Goal: Task Accomplishment & Management: Complete application form

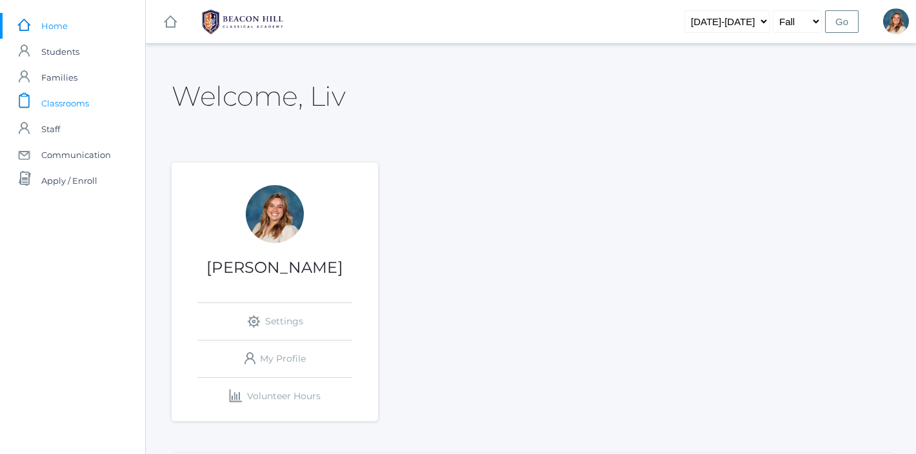
click at [44, 103] on span "Classrooms" at bounding box center [65, 103] width 48 height 26
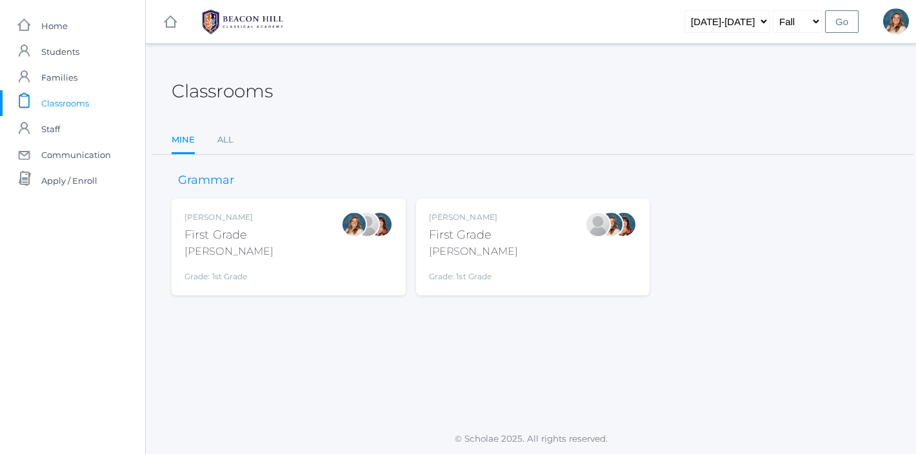
click at [319, 247] on div "Liv Barber First Grade Barber Grade: 1st Grade 01LA" at bounding box center [288, 247] width 208 height 71
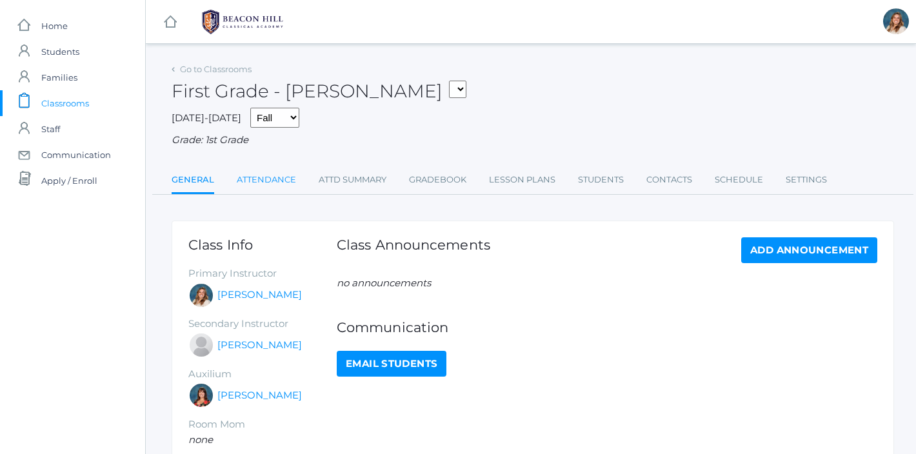
click at [272, 175] on link "Attendance" at bounding box center [266, 180] width 59 height 26
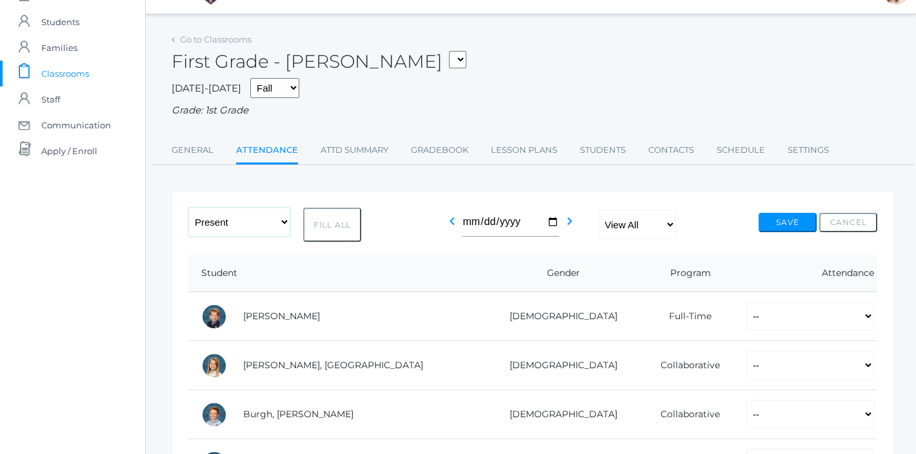
scroll to position [37, 0]
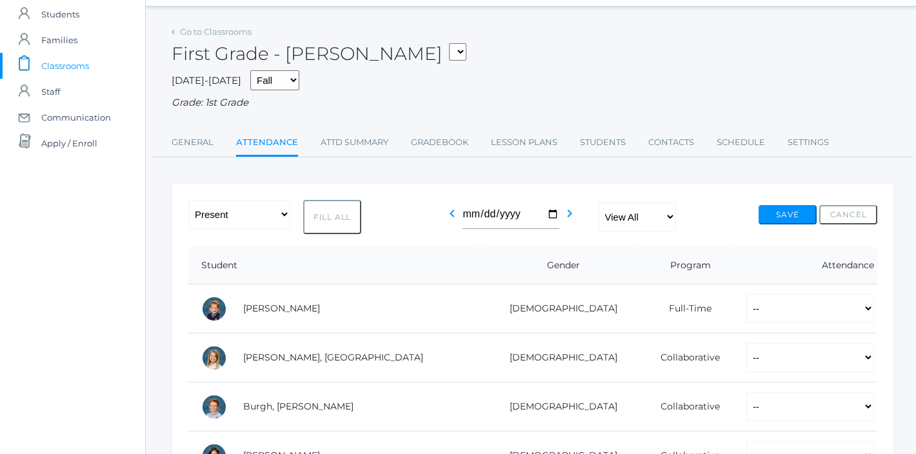
click at [329, 214] on button "Fill All" at bounding box center [332, 217] width 58 height 34
select select "P"
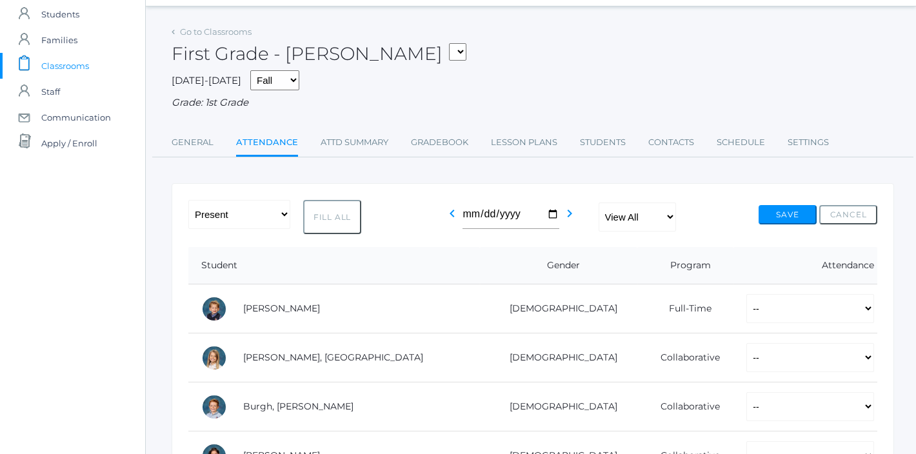
select select "P"
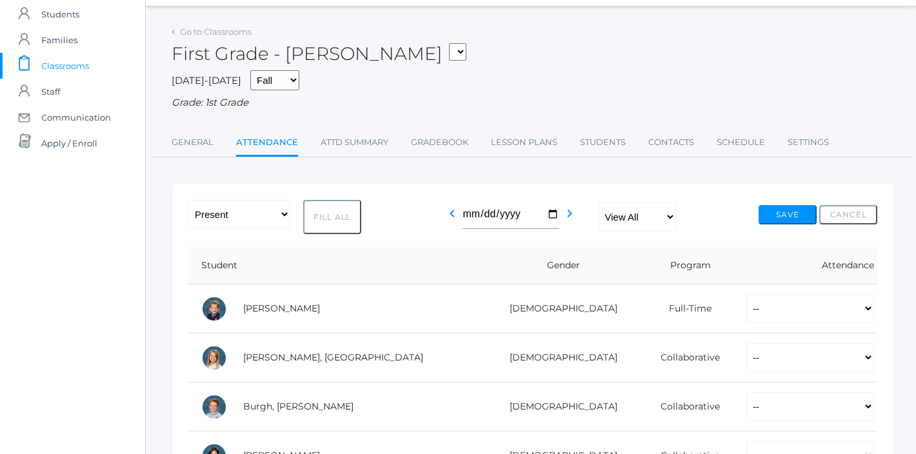
select select "P"
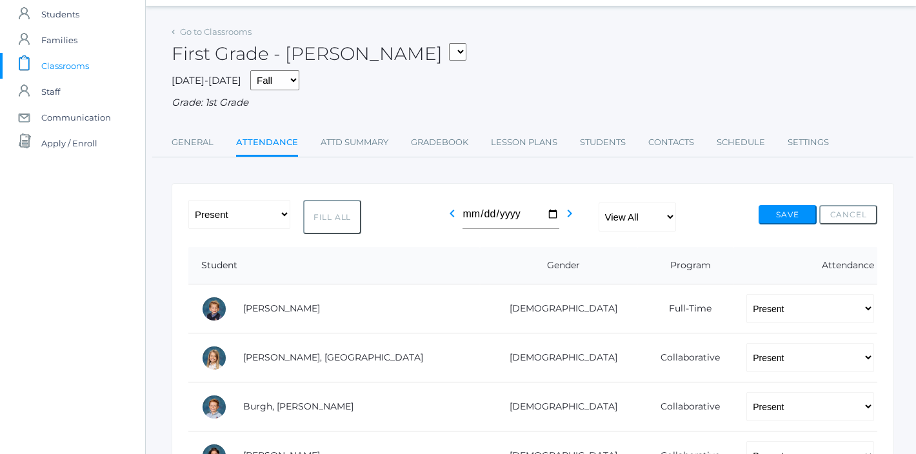
select select "P"
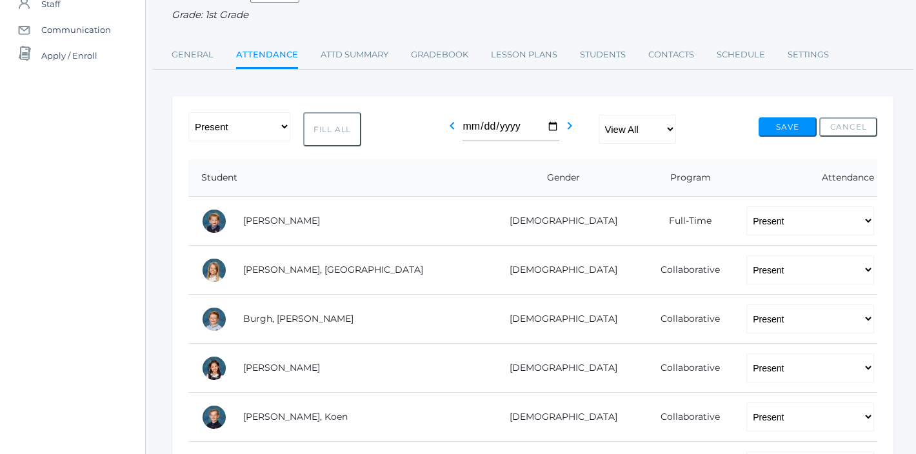
scroll to position [128, 0]
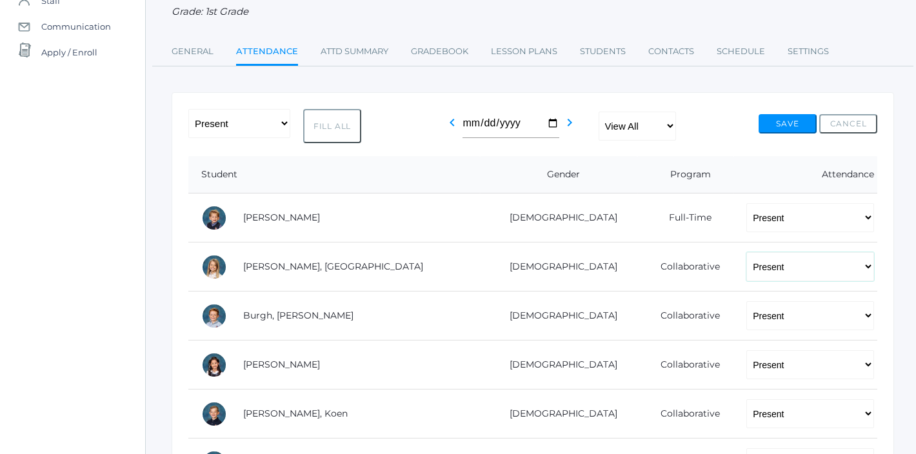
select select "PH"
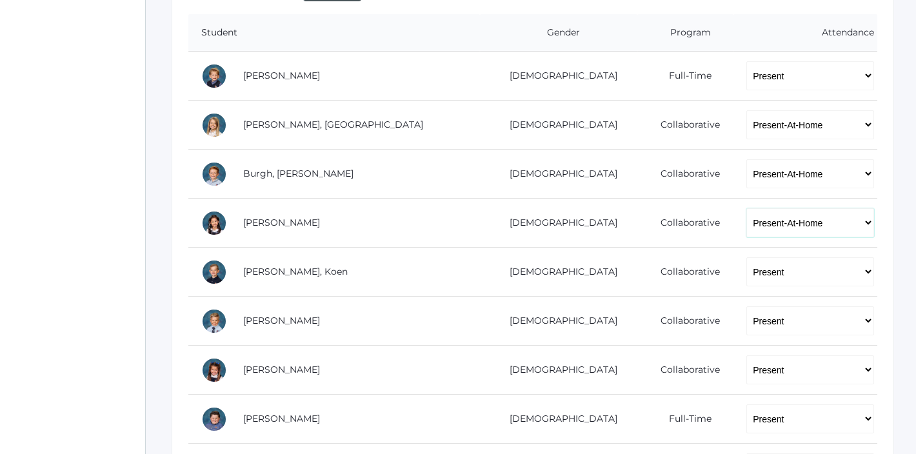
scroll to position [270, 0]
select select "PH"
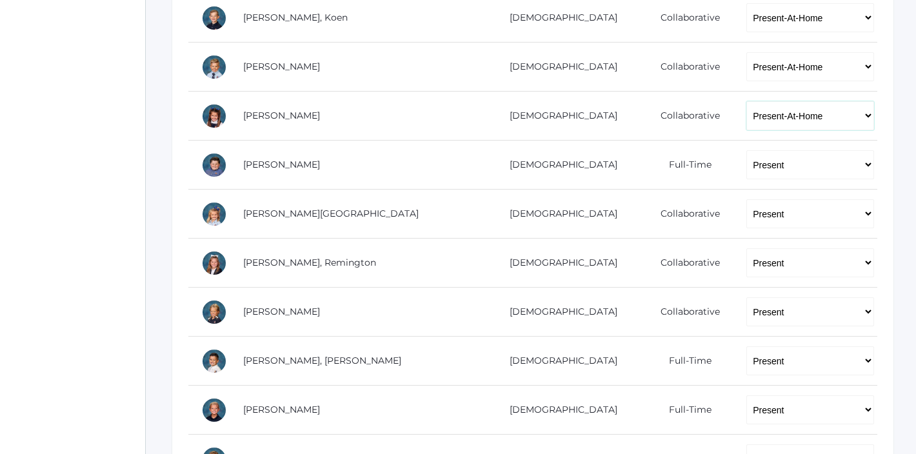
scroll to position [532, 0]
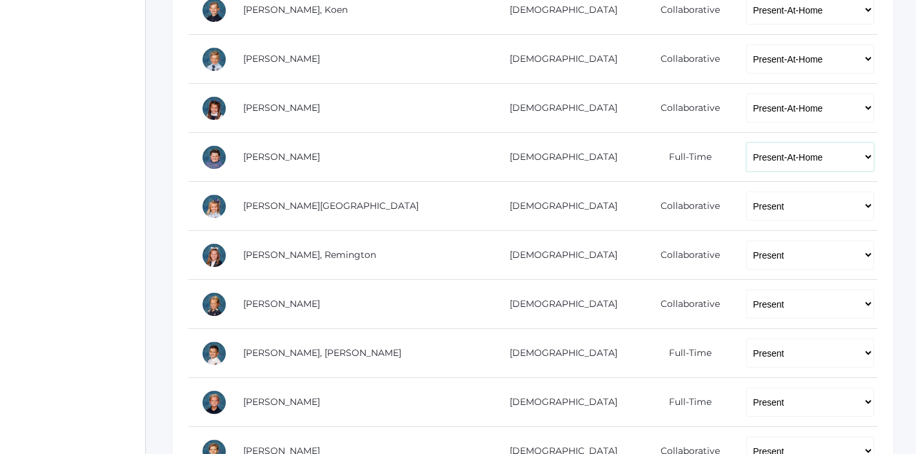
select select "P"
select select "PH"
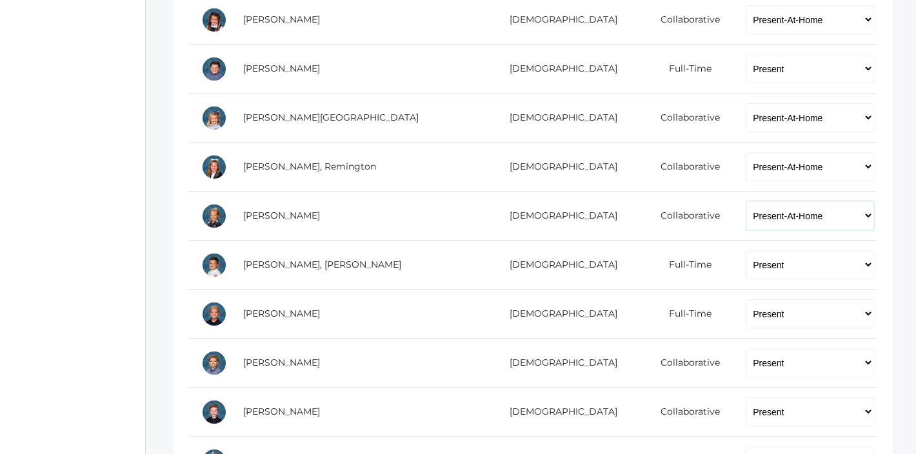
scroll to position [623, 0]
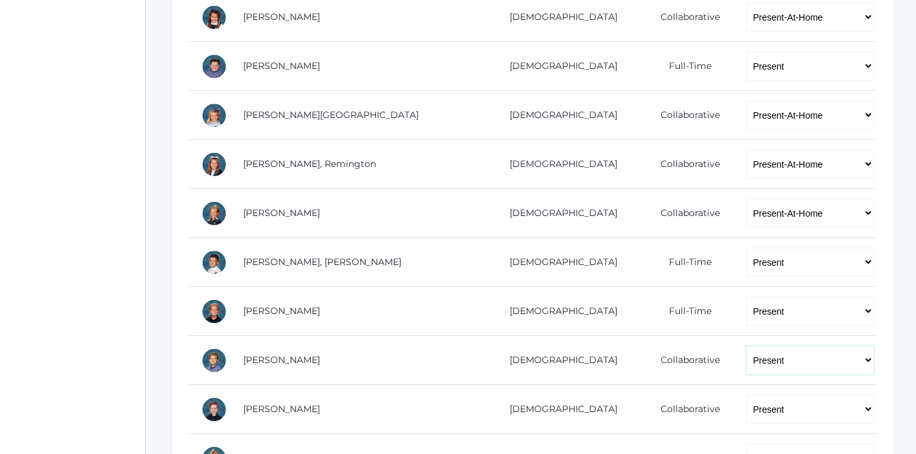
select select "PH"
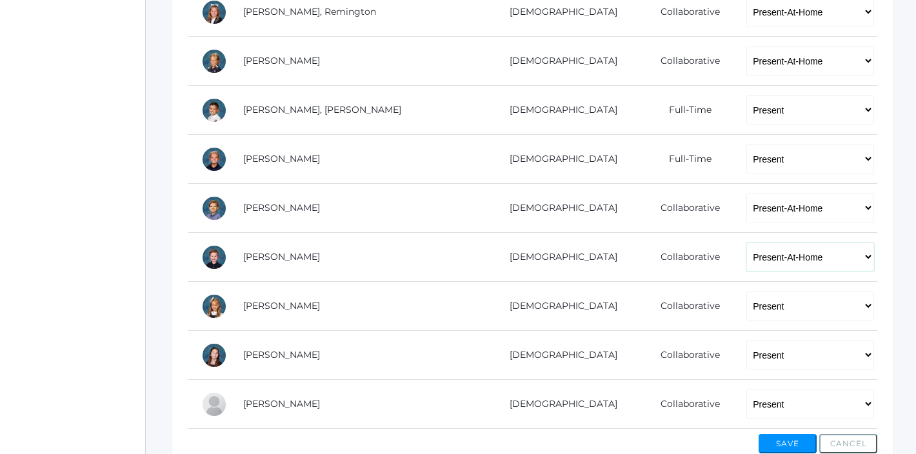
scroll to position [777, 0]
select select "PH"
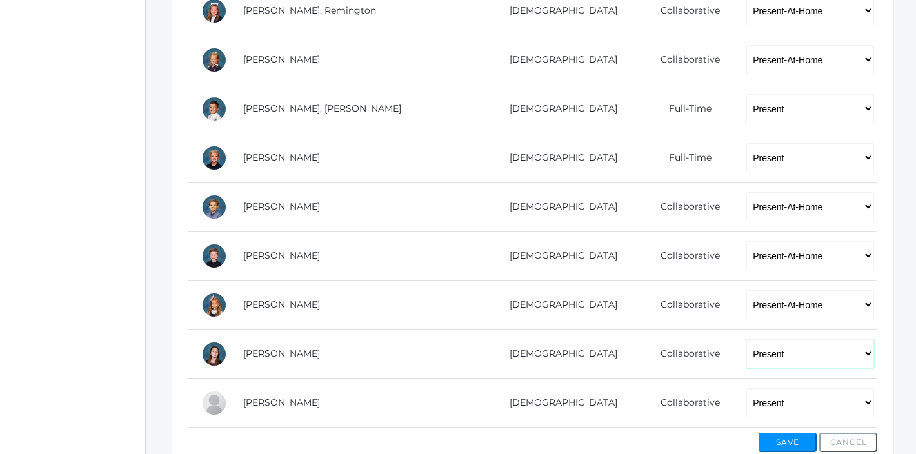
select select "PH"
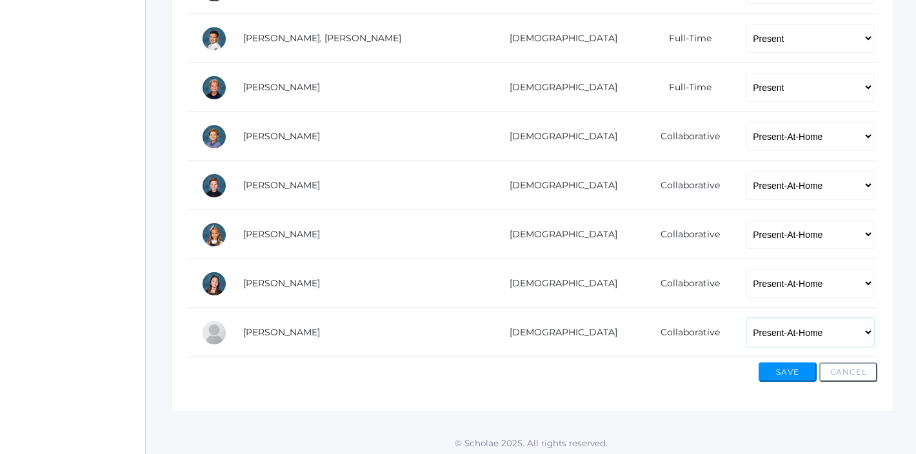
scroll to position [846, 0]
click at [794, 366] on button "Save" at bounding box center [788, 372] width 58 height 19
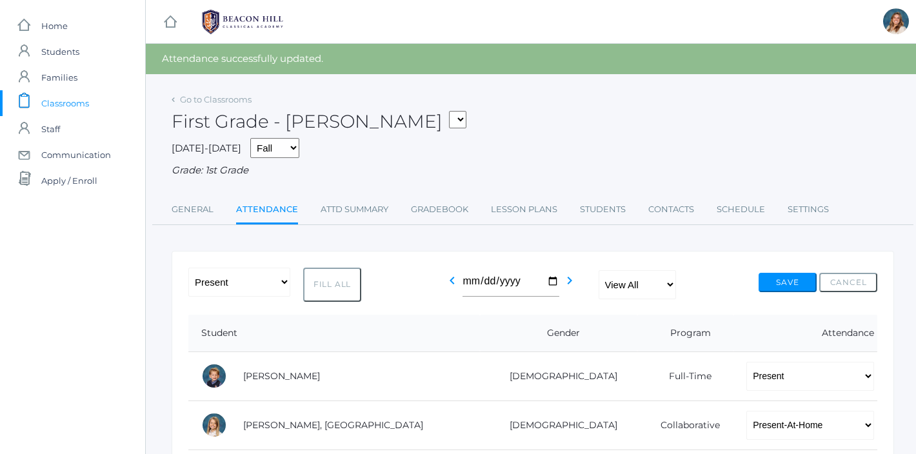
click at [68, 100] on span "Classrooms" at bounding box center [65, 103] width 48 height 26
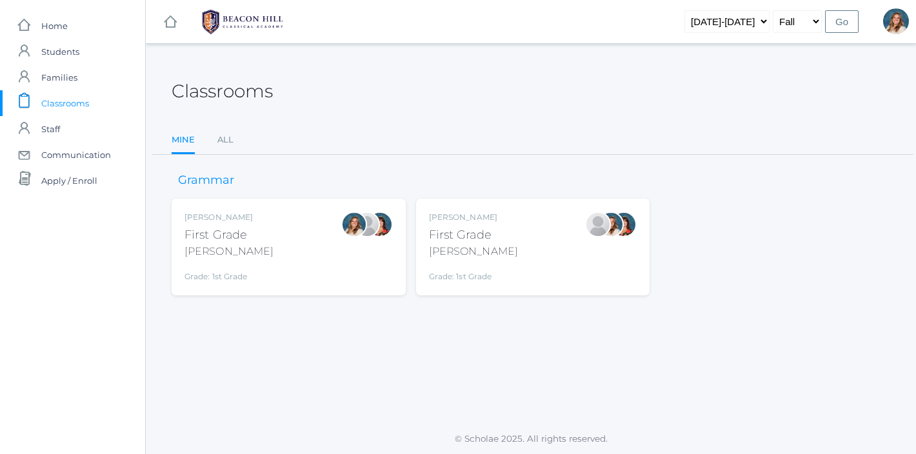
click at [464, 221] on div "[PERSON_NAME]" at bounding box center [473, 218] width 89 height 12
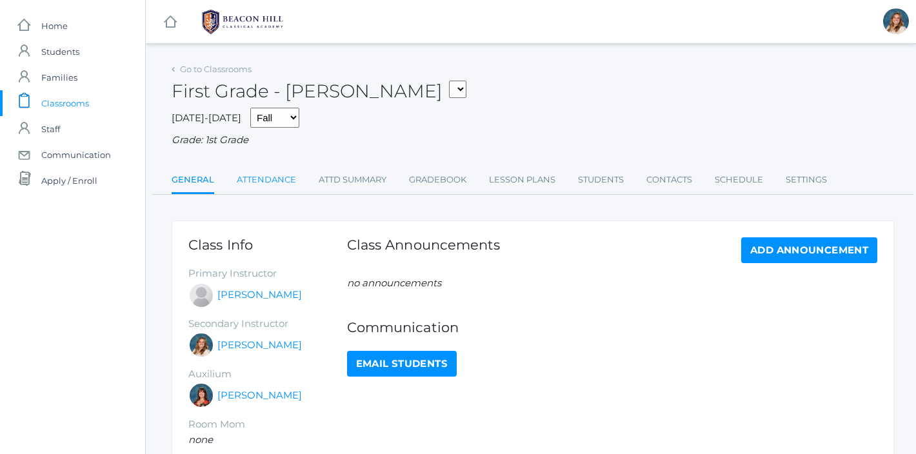
click at [279, 179] on link "Attendance" at bounding box center [266, 180] width 59 height 26
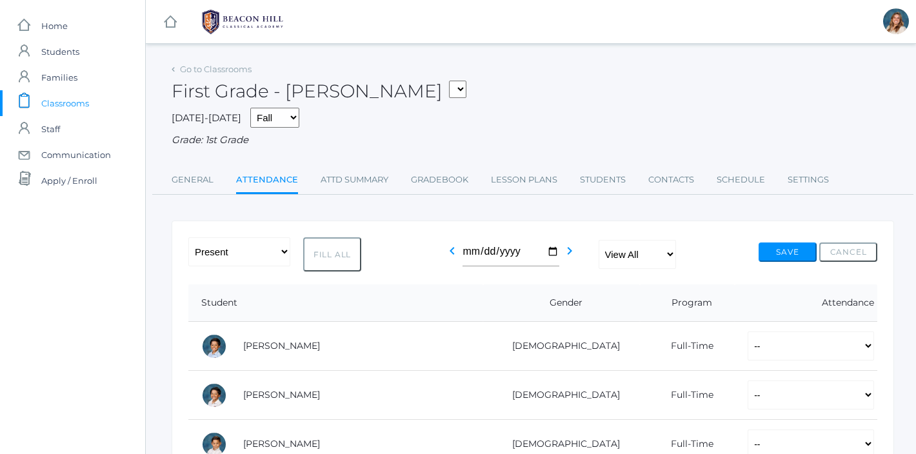
click at [330, 253] on button "Fill All" at bounding box center [332, 254] width 58 height 34
select select "P"
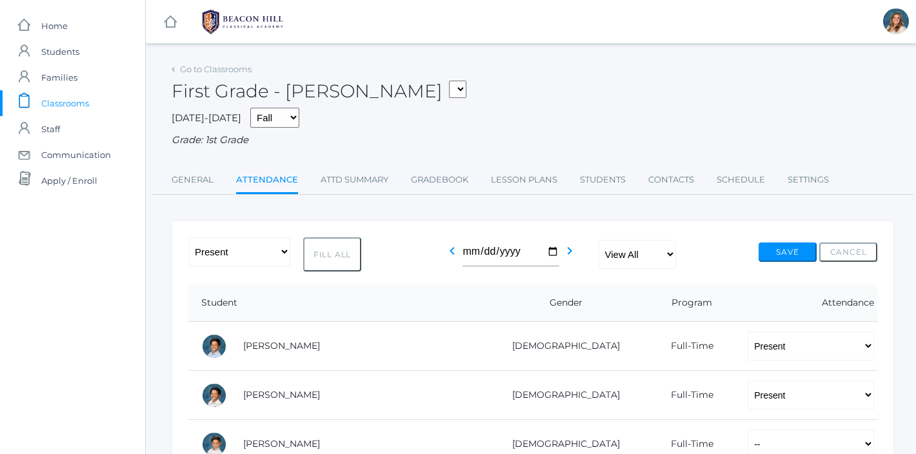
select select "P"
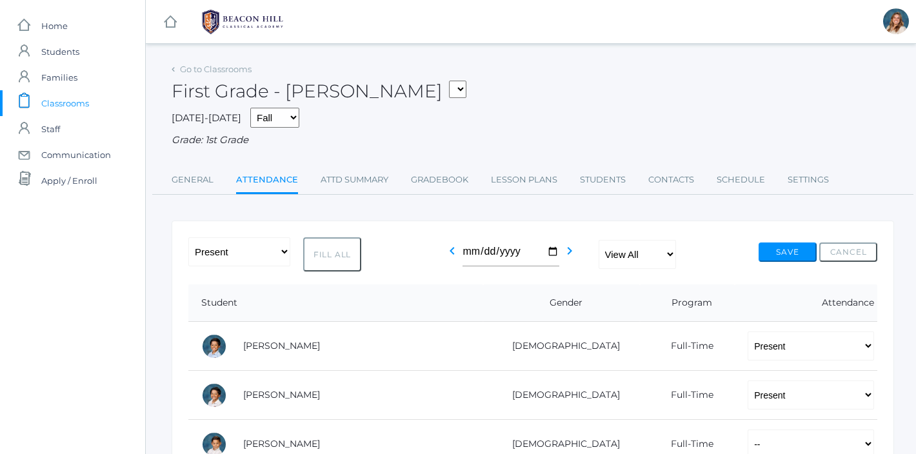
select select "P"
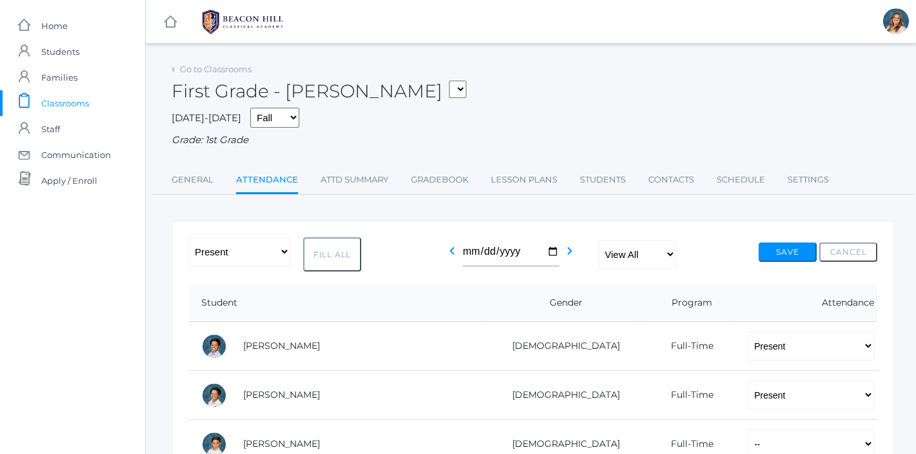
select select "P"
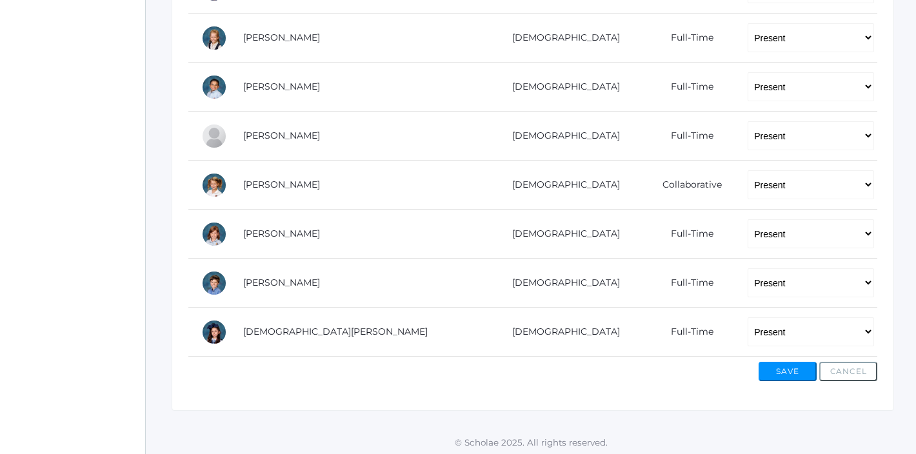
scroll to position [797, 0]
select select "PH"
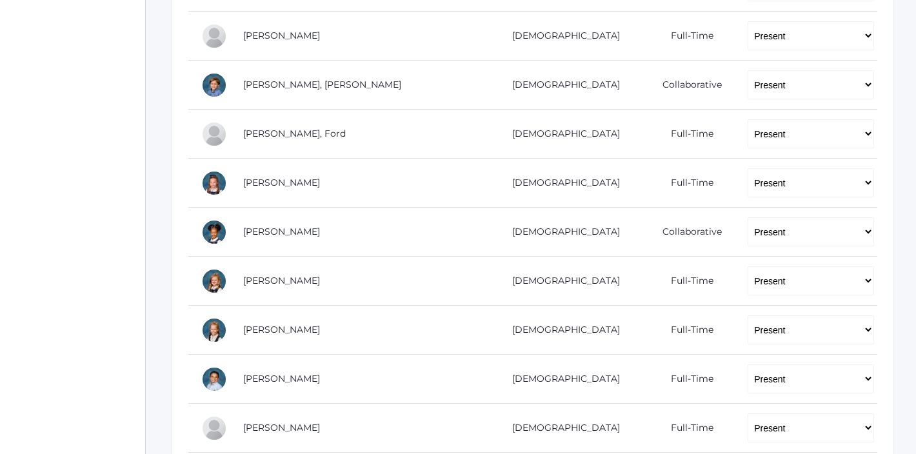
scroll to position [499, 0]
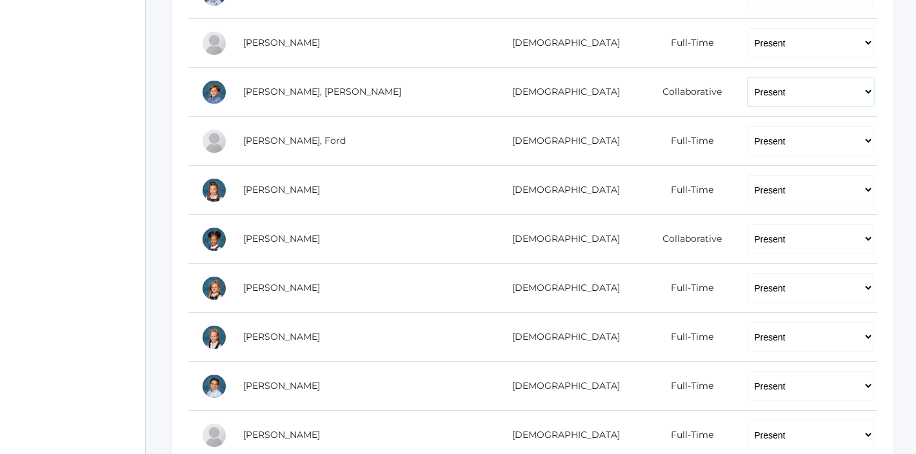
select select "PH"
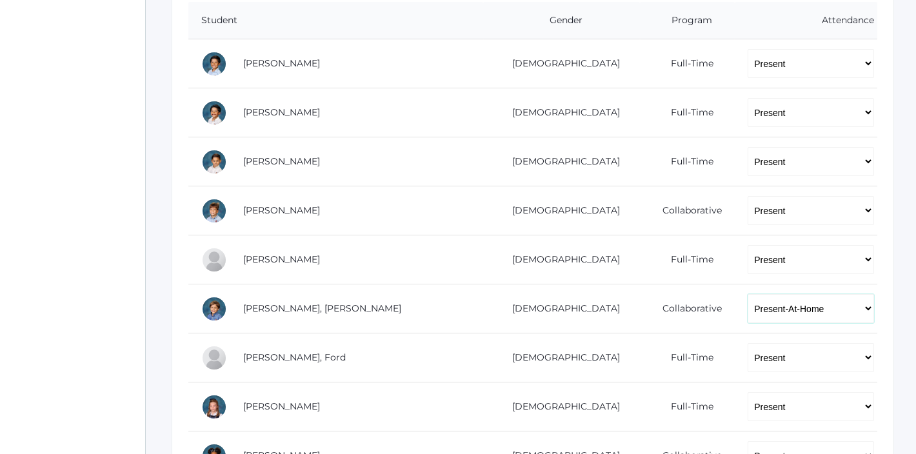
scroll to position [281, 0]
select select "PH"
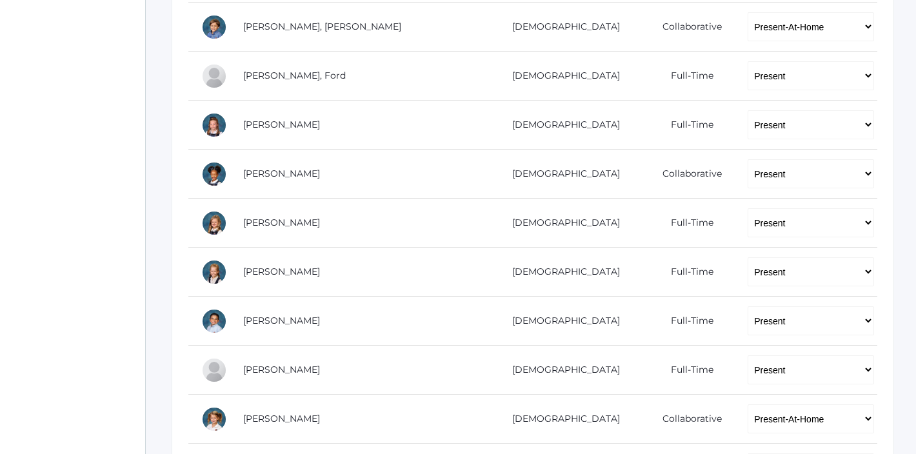
scroll to position [580, 0]
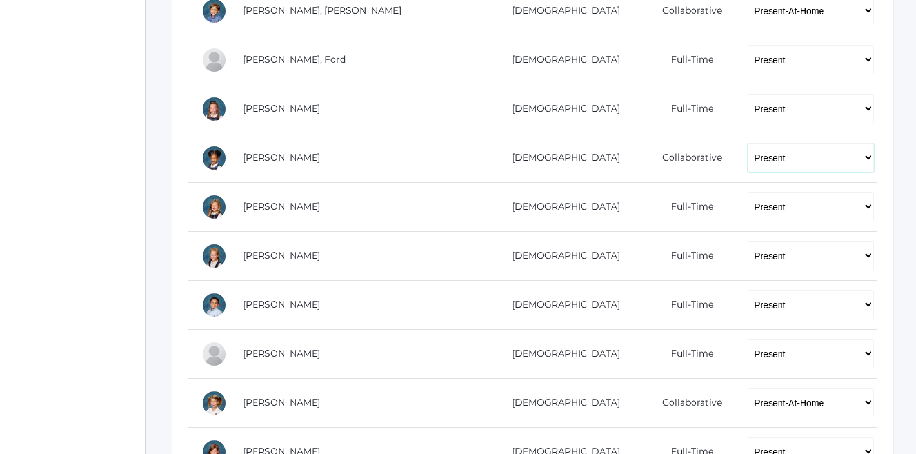
select select "PH"
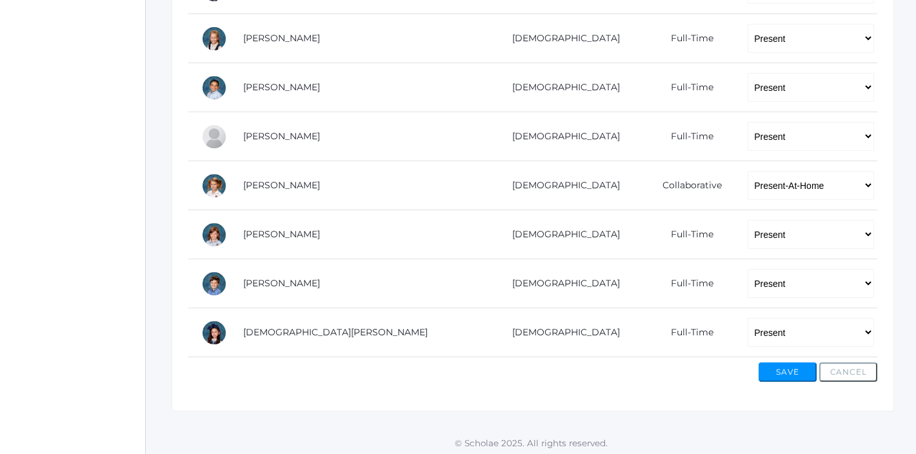
scroll to position [797, 0]
click at [771, 366] on button "Save" at bounding box center [788, 372] width 58 height 19
